Goal: Navigation & Orientation: Find specific page/section

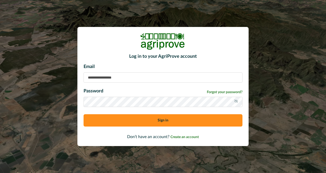
click at [181, 75] on input at bounding box center [163, 77] width 159 height 10
type input "**********"
click at [235, 102] on icon at bounding box center [236, 101] width 4 height 4
click at [197, 125] on button "Sign in" at bounding box center [163, 120] width 159 height 12
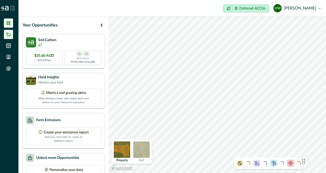
click at [10, 38] on li at bounding box center [8, 34] width 9 height 9
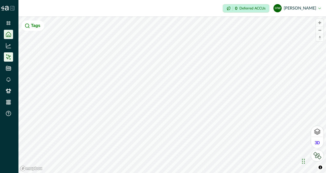
click at [8, 59] on icon at bounding box center [7, 58] width 1 height 1
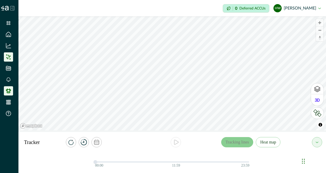
click at [8, 90] on icon at bounding box center [8, 90] width 5 height 5
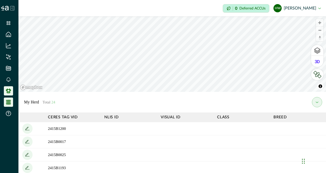
click at [9, 102] on icon at bounding box center [8, 102] width 5 height 5
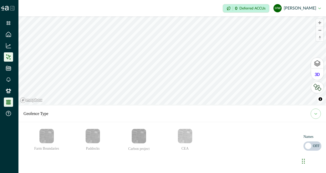
click at [7, 55] on icon at bounding box center [8, 56] width 5 height 5
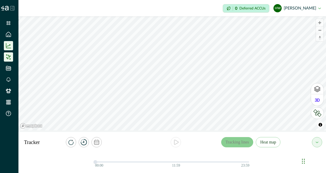
click at [8, 47] on icon at bounding box center [8, 45] width 5 height 5
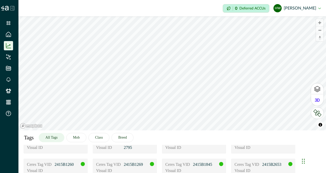
scroll to position [82, 0]
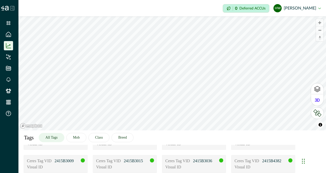
click at [238, 151] on div "Ceres Tag VID 2415B1200 Visual ID Ceres Tag VID 2415B0017 Visual ID Ceres Tag V…" at bounding box center [173, 129] width 298 height 133
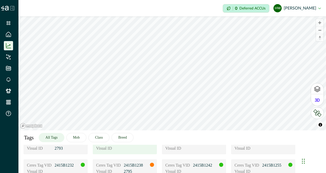
scroll to position [32, 0]
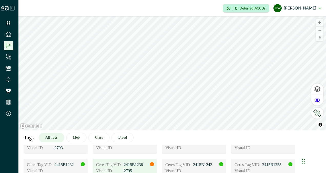
drag, startPoint x: 152, startPoint y: 162, endPoint x: 144, endPoint y: 162, distance: 7.7
click at [144, 162] on div "Ceres Tag VID 2415B1238 Visual ID 2795" at bounding box center [125, 168] width 64 height 18
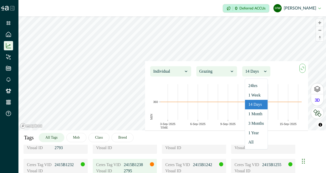
click at [265, 72] on icon at bounding box center [265, 71] width 5 height 5
click at [264, 123] on div "3 Months" at bounding box center [256, 123] width 23 height 9
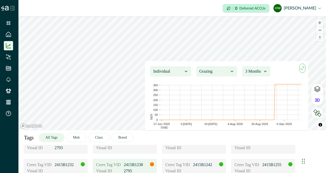
click at [302, 69] on icon "maxmin" at bounding box center [303, 68] width 6 height 6
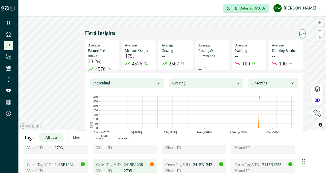
click at [301, 34] on icon "maxmin" at bounding box center [302, 35] width 2 height 2
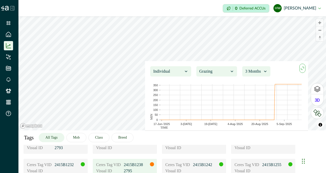
click at [134, 164] on p "2415B1238" at bounding box center [137, 165] width 26 height 6
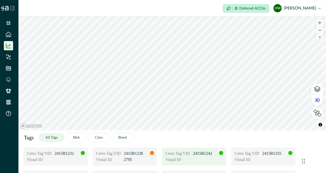
scroll to position [42, 0]
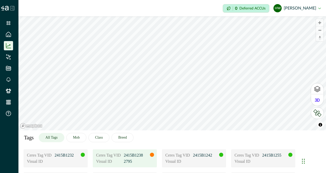
click at [138, 158] on p "2415B1238" at bounding box center [137, 155] width 26 height 6
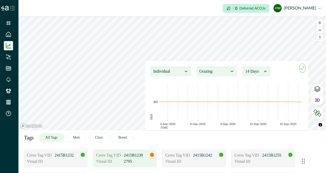
click at [134, 152] on div "Ceres Tag VID 2415B1238 Visual ID 2795" at bounding box center [125, 158] width 64 height 18
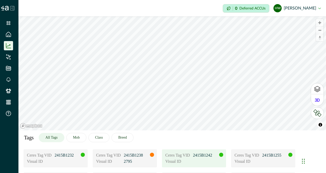
scroll to position [82, 0]
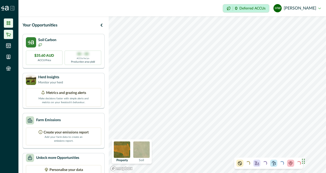
click at [9, 35] on icon at bounding box center [8, 34] width 5 height 5
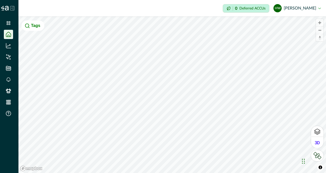
click at [147, 173] on html "Impersonation Mode 0 Deferred ACCUs HW [PERSON_NAME] Sign out © Mapbox © OpenSt…" at bounding box center [163, 86] width 326 height 173
click at [8, 56] on icon at bounding box center [8, 56] width 5 height 5
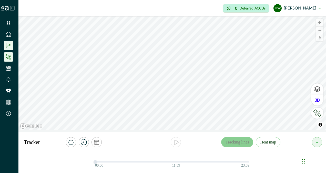
click at [7, 42] on li at bounding box center [8, 45] width 9 height 9
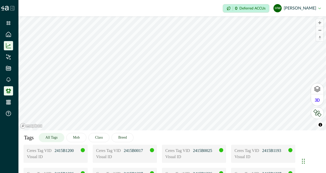
click at [9, 89] on icon at bounding box center [8, 91] width 5 height 5
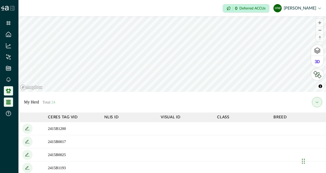
click at [11, 99] on li at bounding box center [8, 102] width 9 height 9
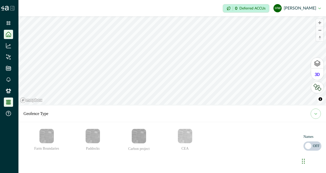
click at [9, 34] on icon at bounding box center [8, 34] width 5 height 5
